Goal: Entertainment & Leisure: Consume media (video, audio)

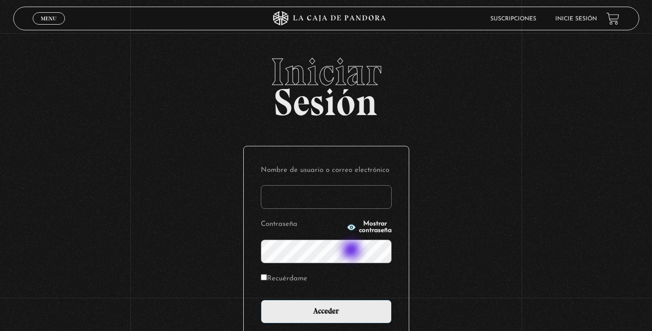
scroll to position [0, 0]
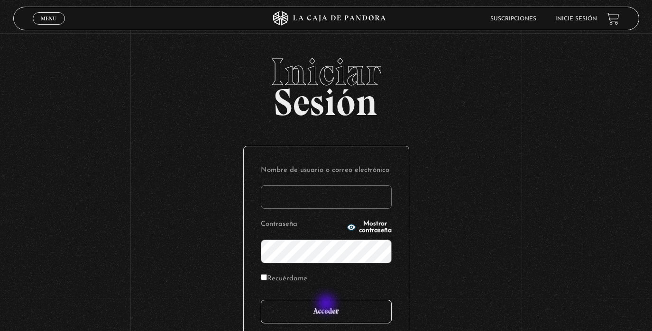
type input "analuciagandara@gmail.com"
click at [326, 307] on input "Acceder" at bounding box center [326, 312] width 131 height 24
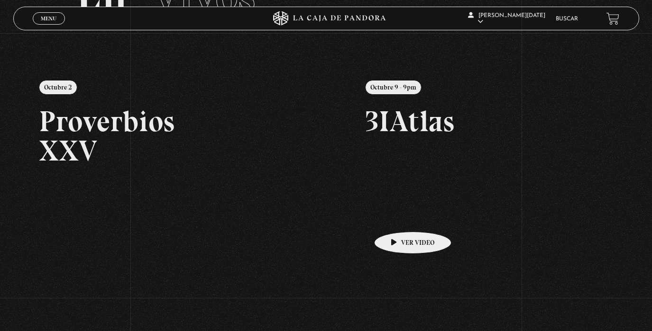
scroll to position [174, 0]
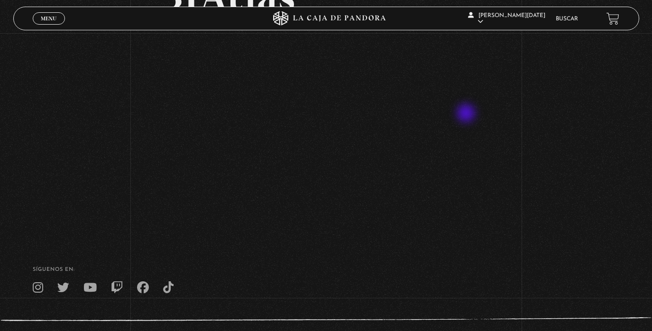
scroll to position [39, 0]
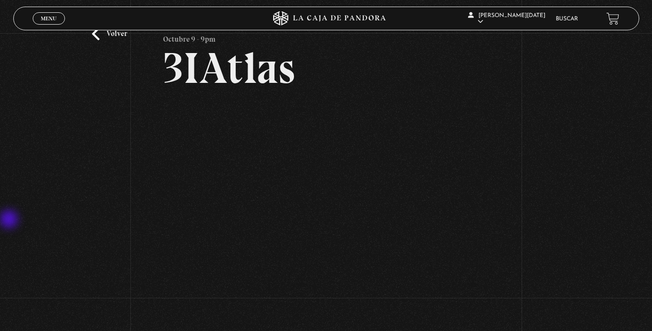
click at [1, 208] on div "Volver Octubre 9 - 9pm 3IAtlas" at bounding box center [326, 150] width 652 height 312
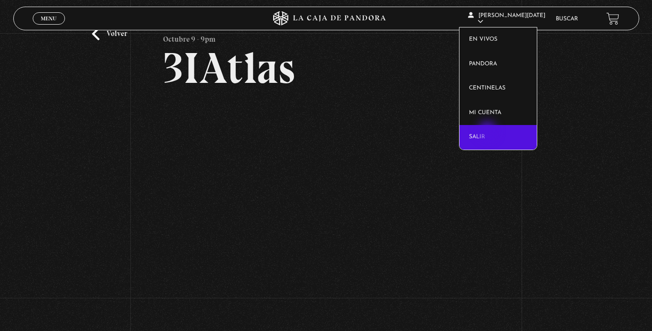
click at [488, 132] on link "Salir" at bounding box center [497, 137] width 77 height 25
